Goal: Task Accomplishment & Management: Complete application form

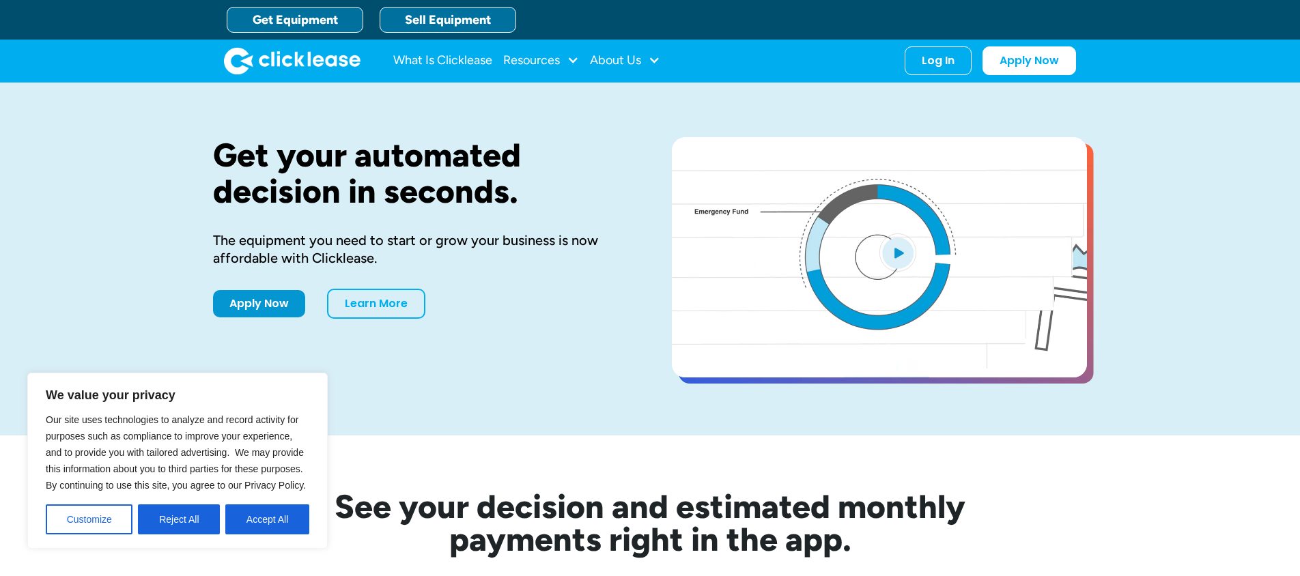
click at [459, 20] on link "Sell Equipment" at bounding box center [448, 20] width 137 height 26
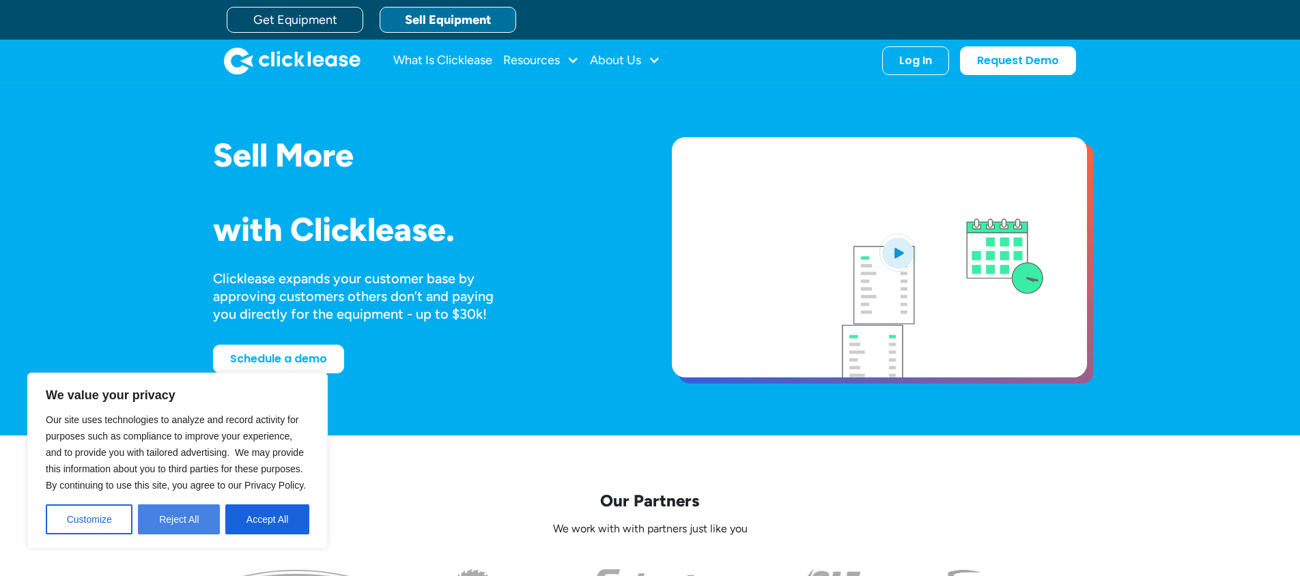
click at [193, 524] on button "Reject All" at bounding box center [179, 520] width 82 height 30
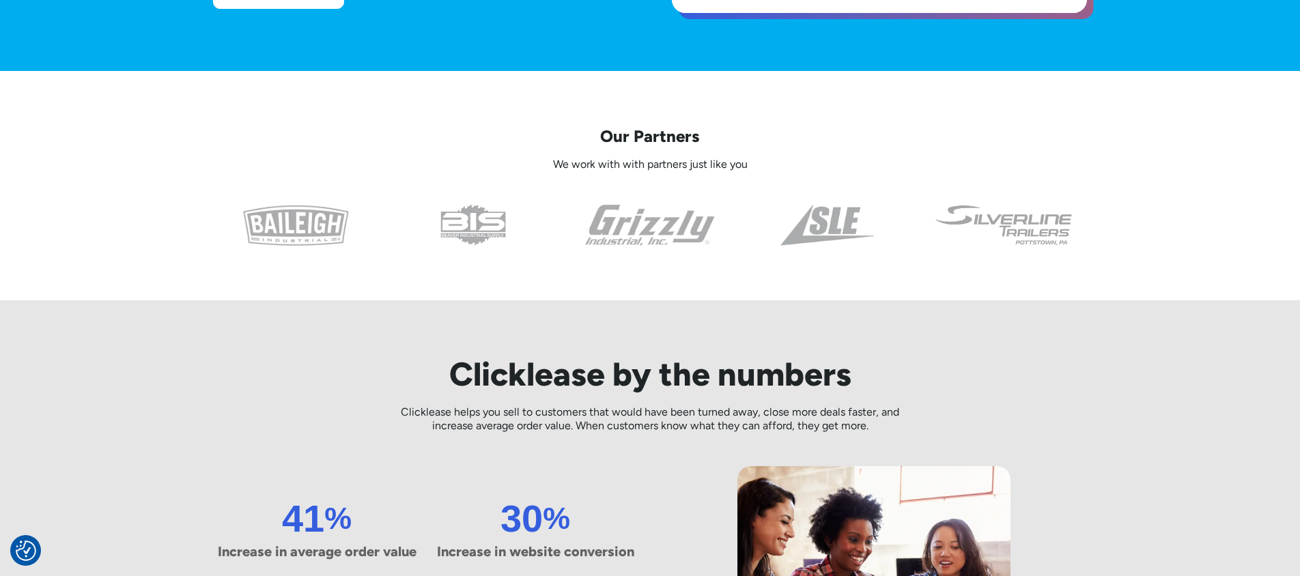
scroll to position [373, 0]
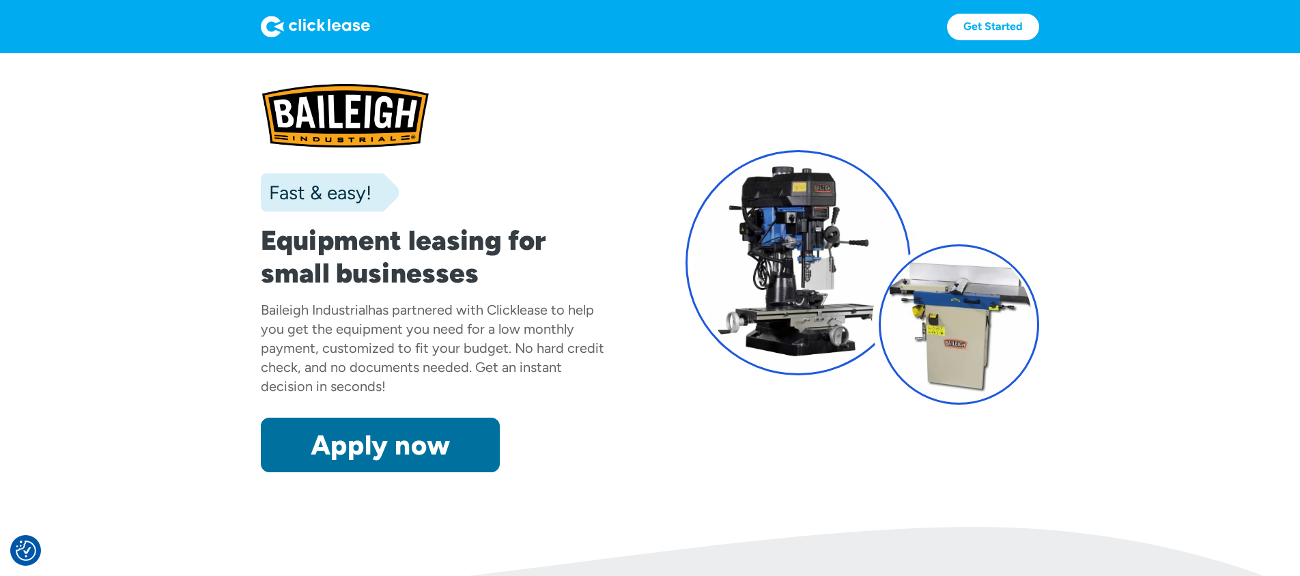
click at [376, 424] on link "Apply now" at bounding box center [380, 445] width 239 height 55
